Goal: Task Accomplishment & Management: Manage account settings

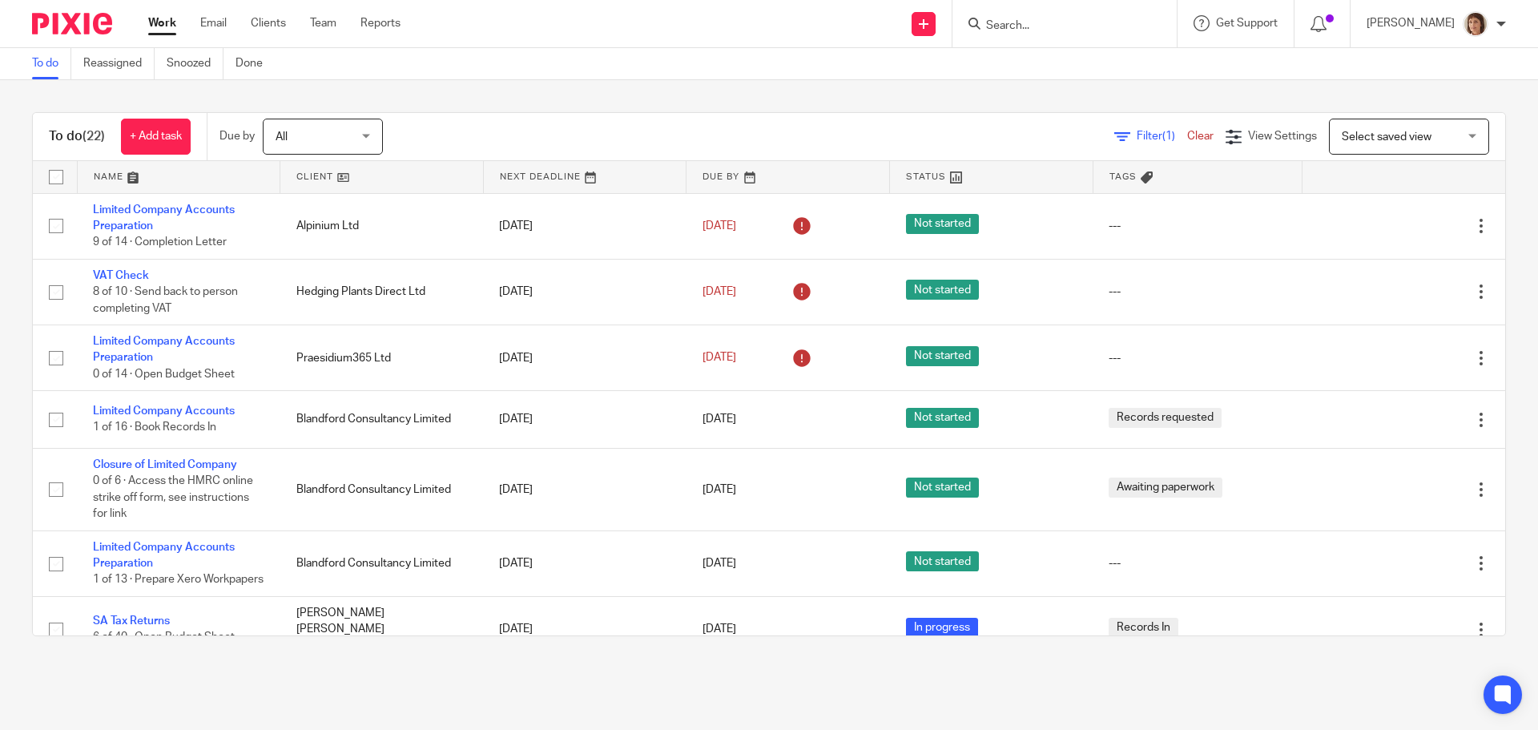
click at [1006, 26] on input "Search" at bounding box center [1057, 26] width 144 height 14
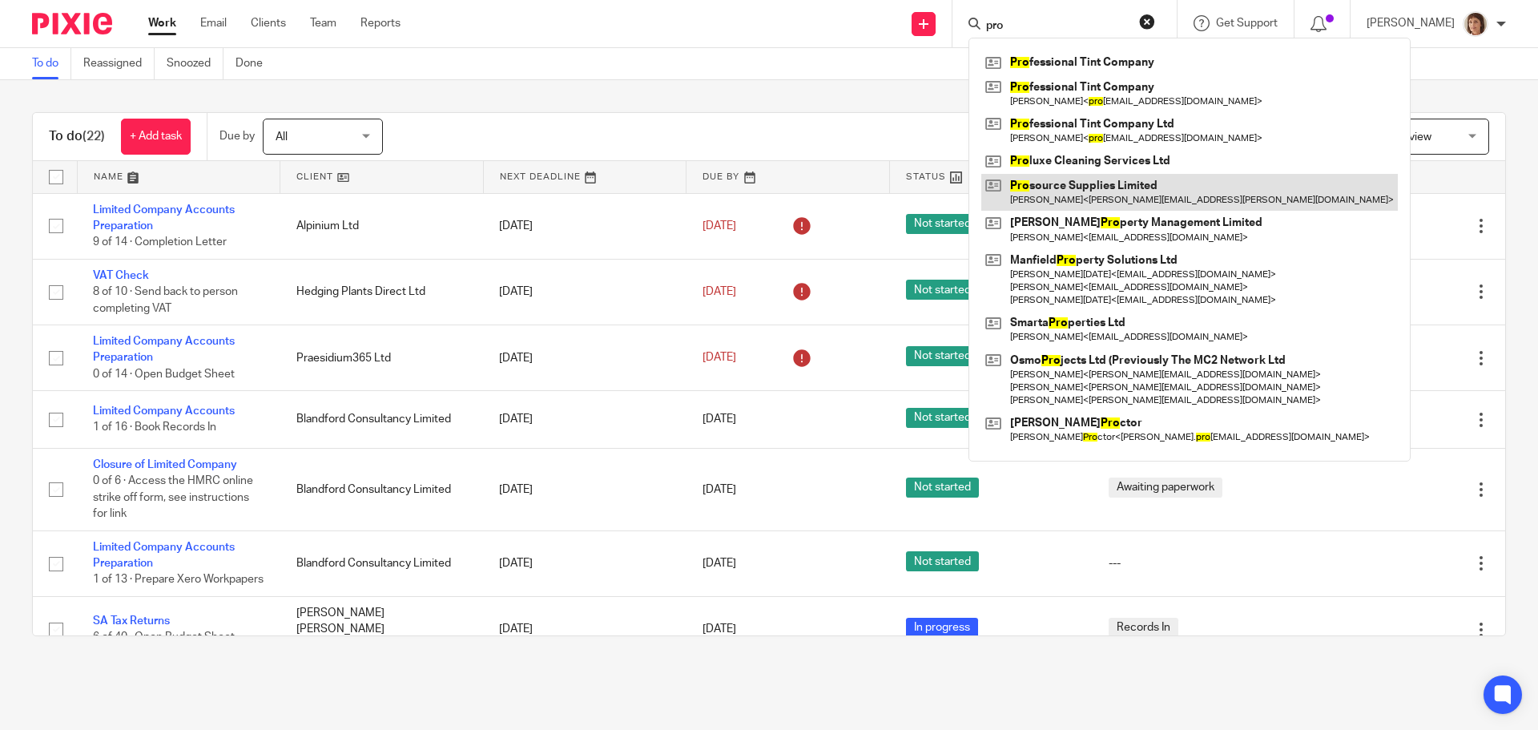
type input "pro"
click at [1127, 183] on link at bounding box center [1190, 192] width 417 height 37
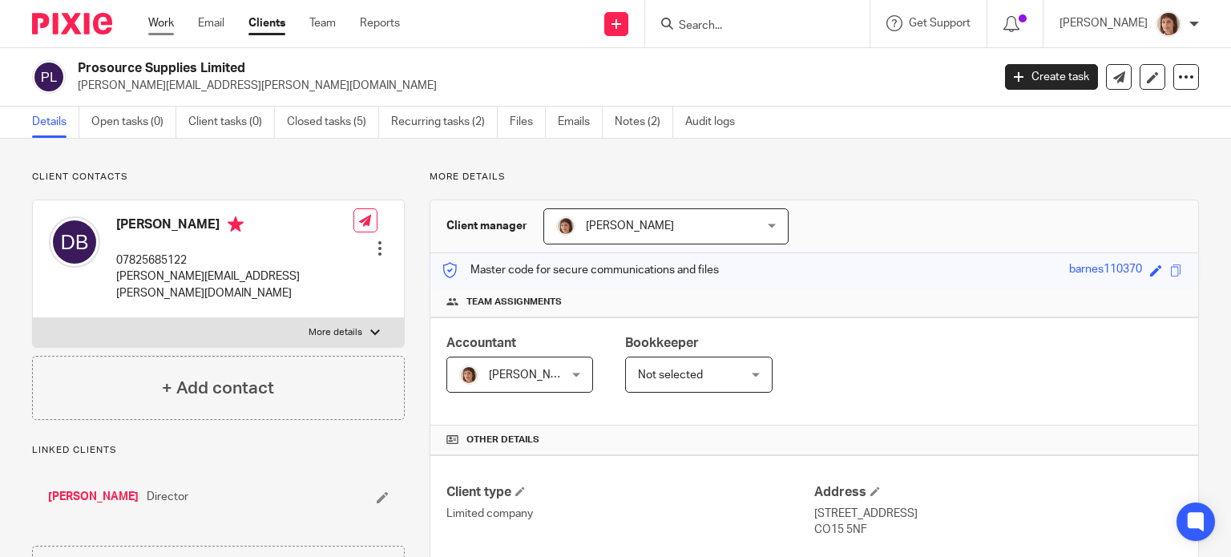
click at [168, 28] on link "Work" at bounding box center [161, 23] width 26 height 16
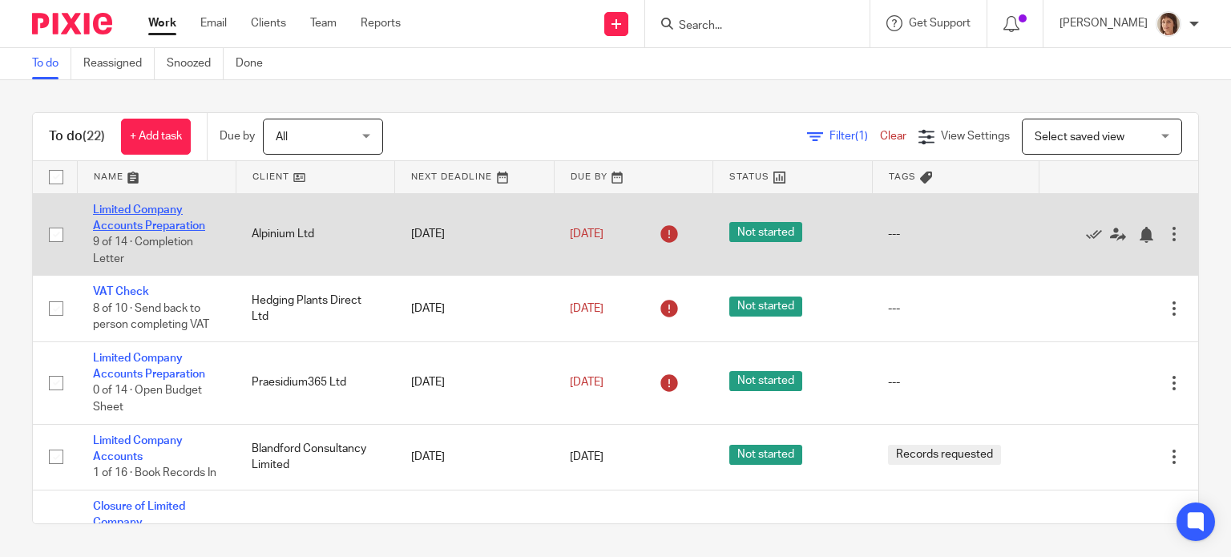
click at [166, 213] on link "Limited Company Accounts Preparation" at bounding box center [149, 217] width 112 height 27
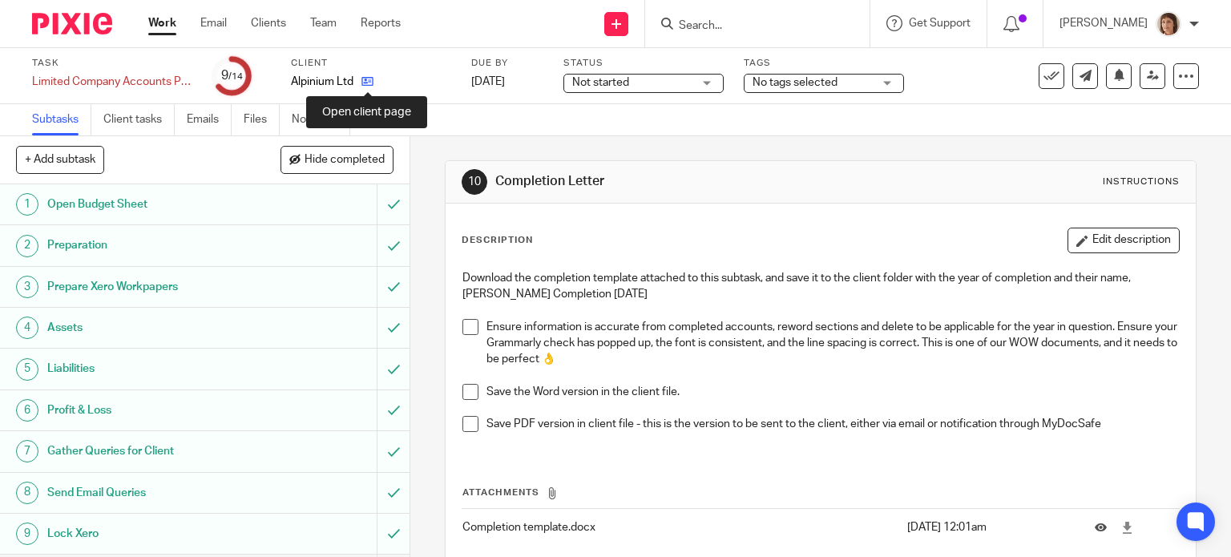
click at [368, 83] on icon at bounding box center [367, 81] width 12 height 12
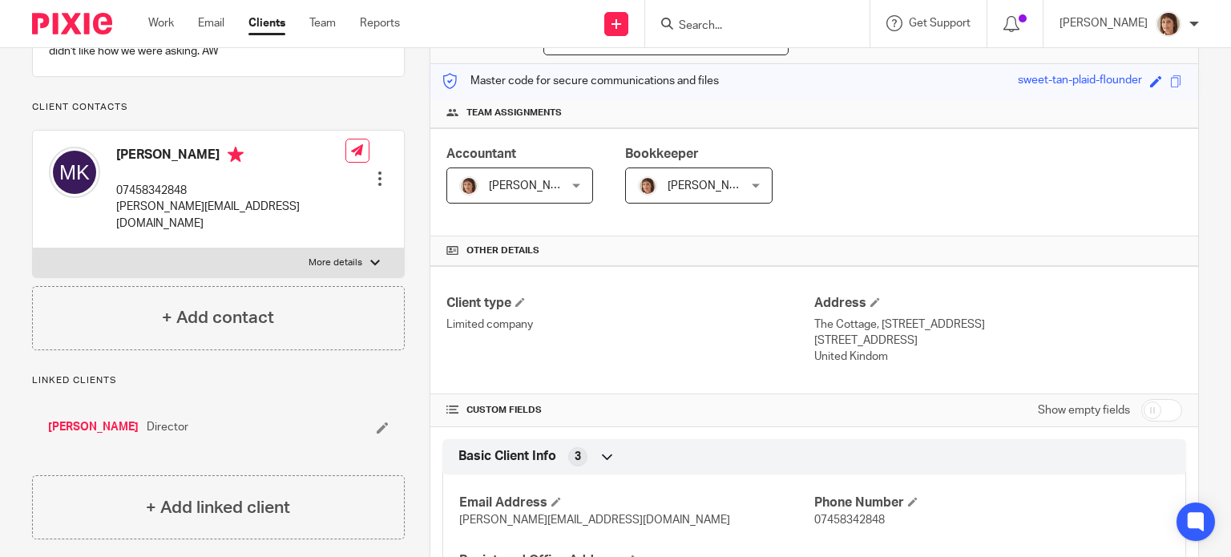
scroll to position [80, 0]
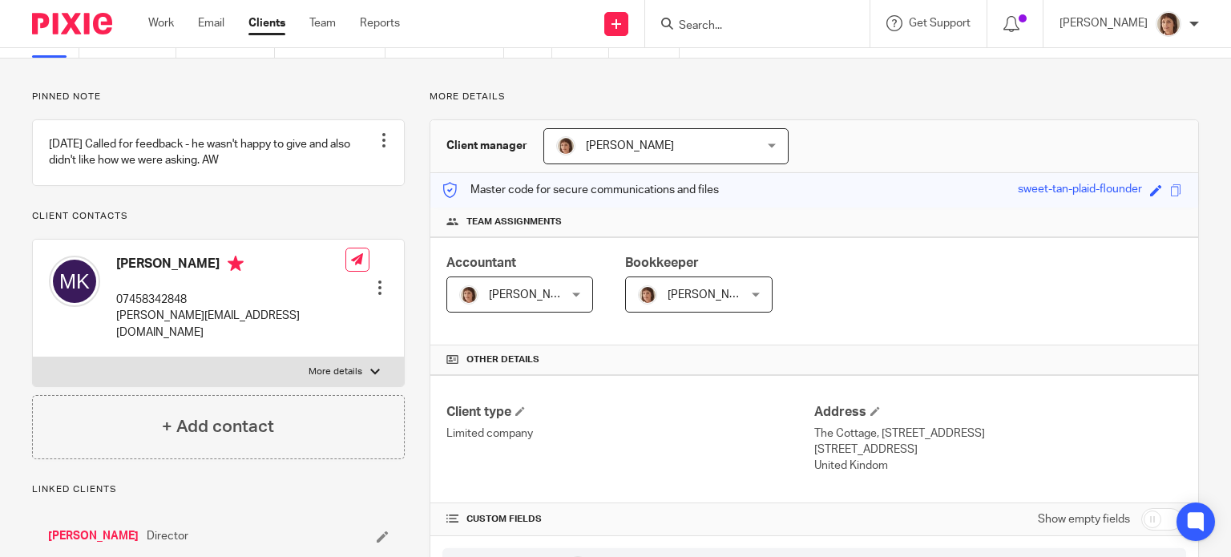
click at [374, 280] on div at bounding box center [380, 288] width 16 height 16
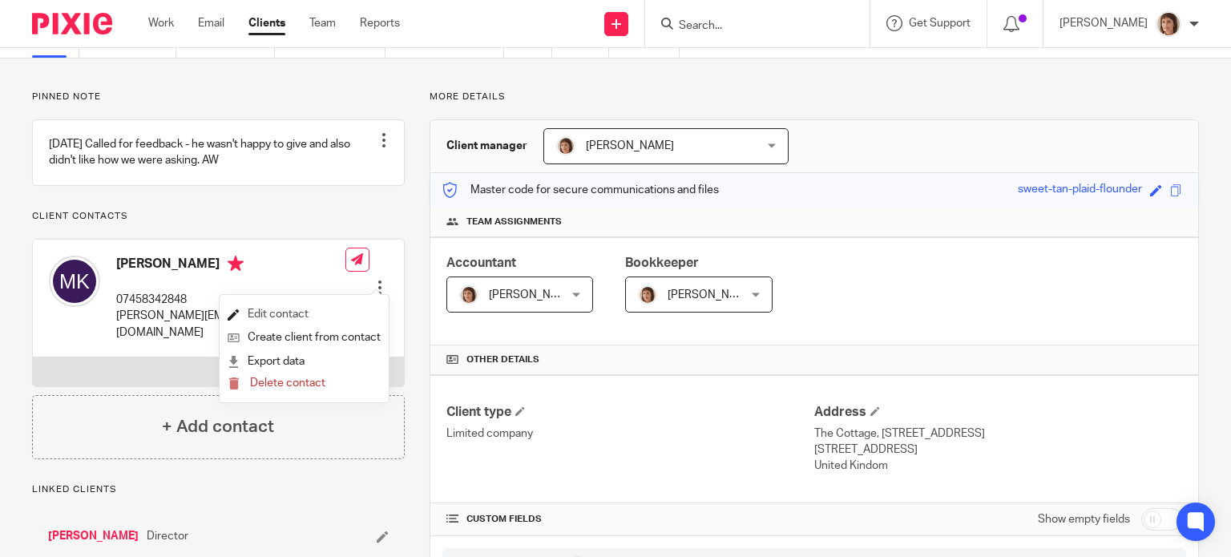
click at [288, 319] on link "Edit contact" at bounding box center [304, 314] width 153 height 23
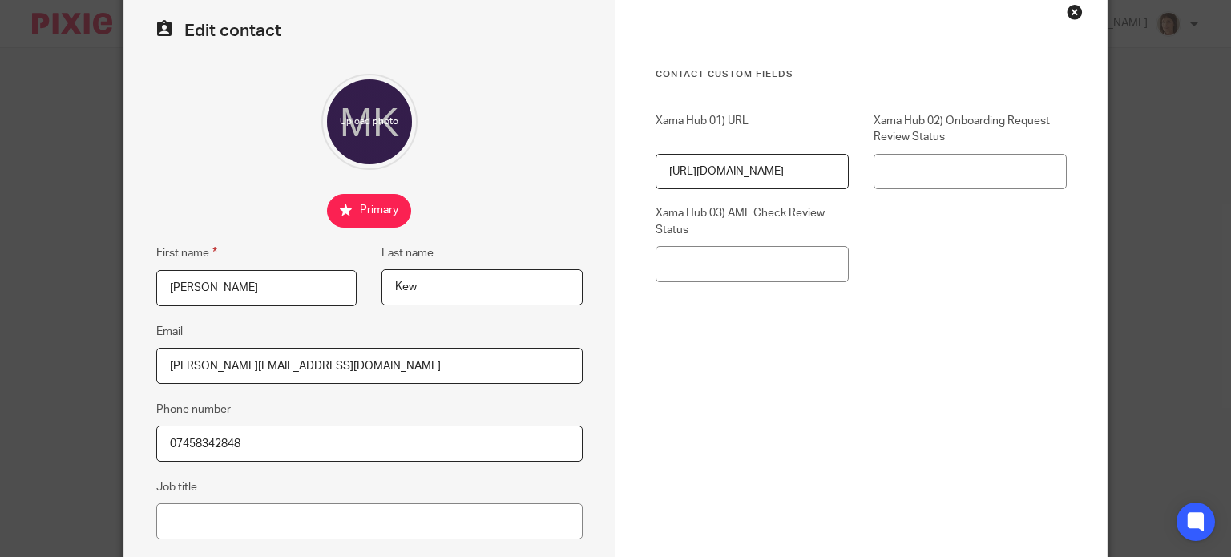
scroll to position [321, 0]
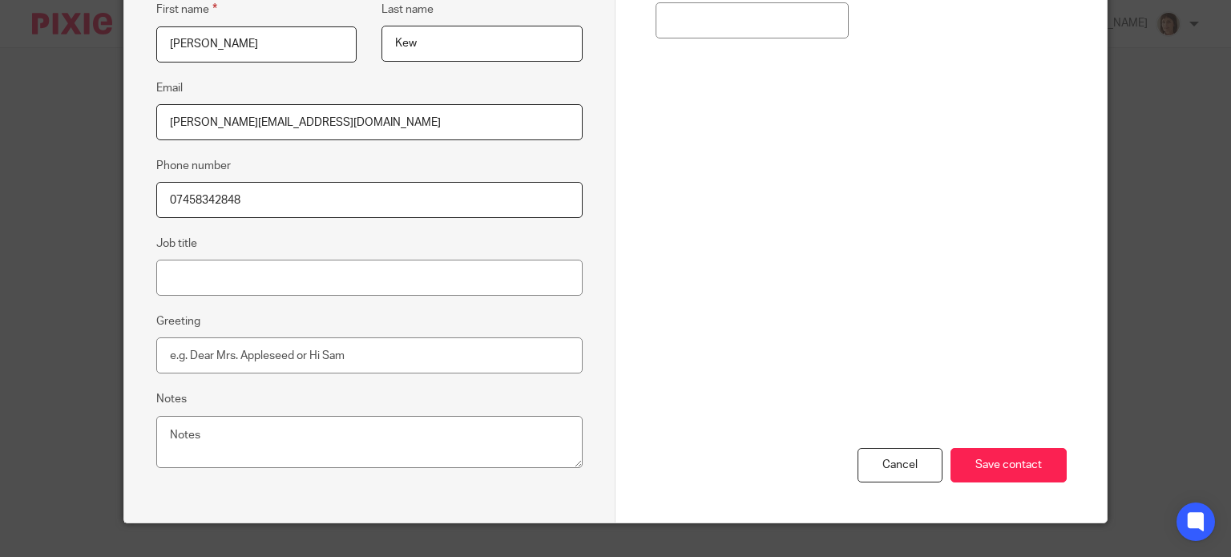
click at [182, 201] on input "07458342848" at bounding box center [369, 200] width 426 height 36
type input "07548342848"
click at [1027, 458] on input "Save contact" at bounding box center [1008, 465] width 116 height 34
click at [998, 465] on input "Save contact" at bounding box center [1008, 465] width 116 height 34
